Goal: Task Accomplishment & Management: Manage account settings

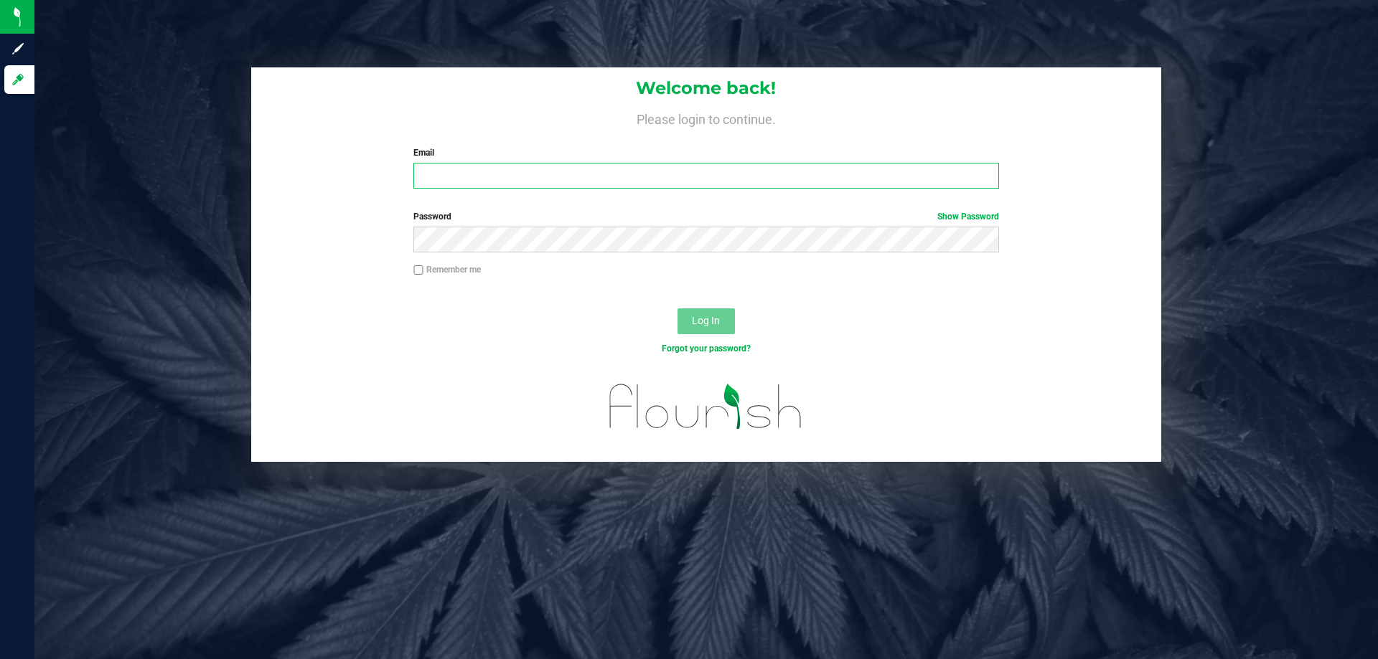
click at [469, 170] on input "Email" at bounding box center [705, 176] width 585 height 26
type input "[EMAIL_ADDRESS][DOMAIN_NAME]"
click at [677, 309] on button "Log In" at bounding box center [705, 322] width 57 height 26
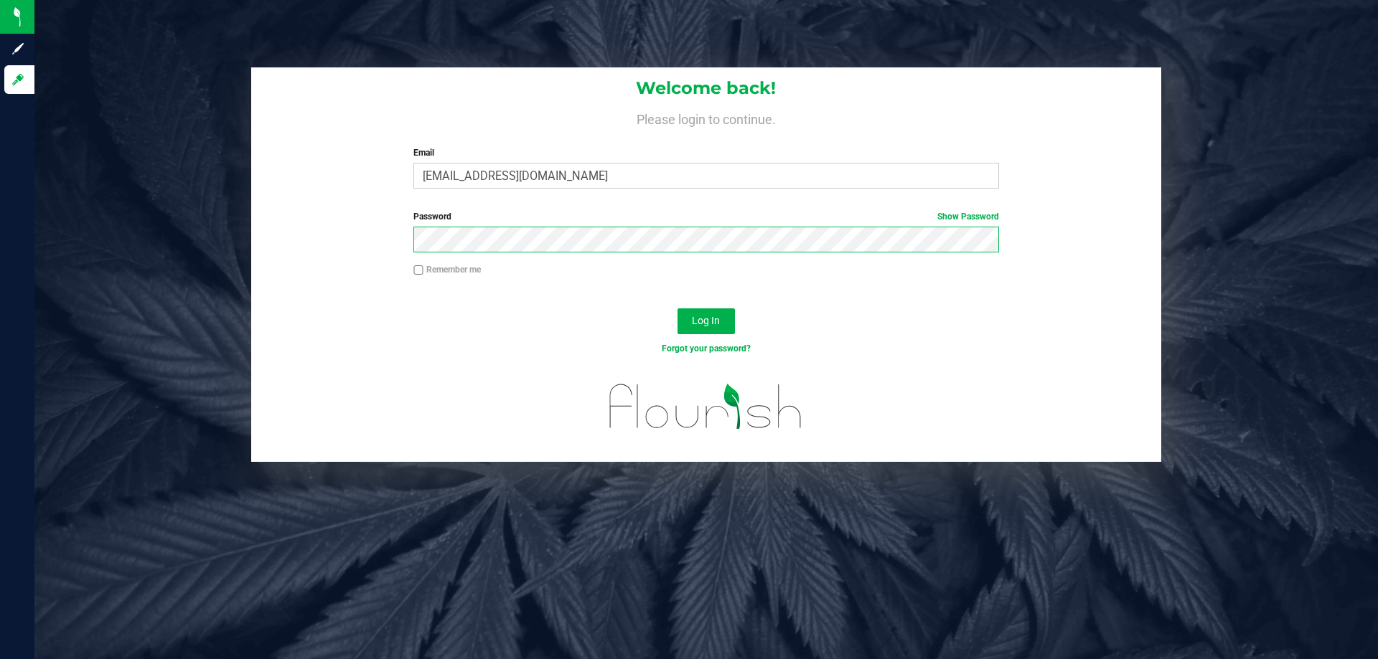
click at [677, 309] on button "Log In" at bounding box center [705, 322] width 57 height 26
